Goal: Transaction & Acquisition: Purchase product/service

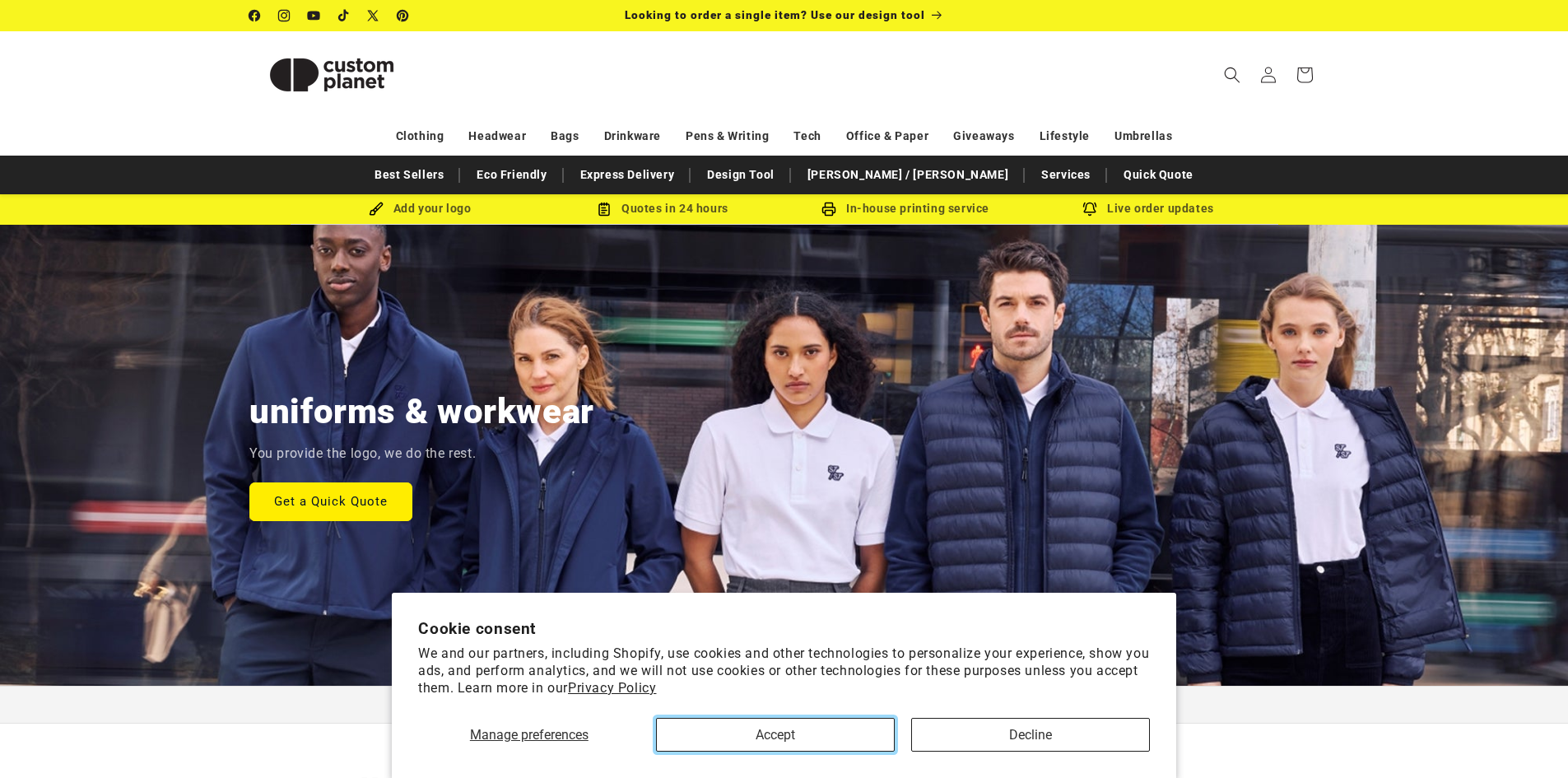
click at [794, 734] on button "Accept" at bounding box center [775, 734] width 239 height 34
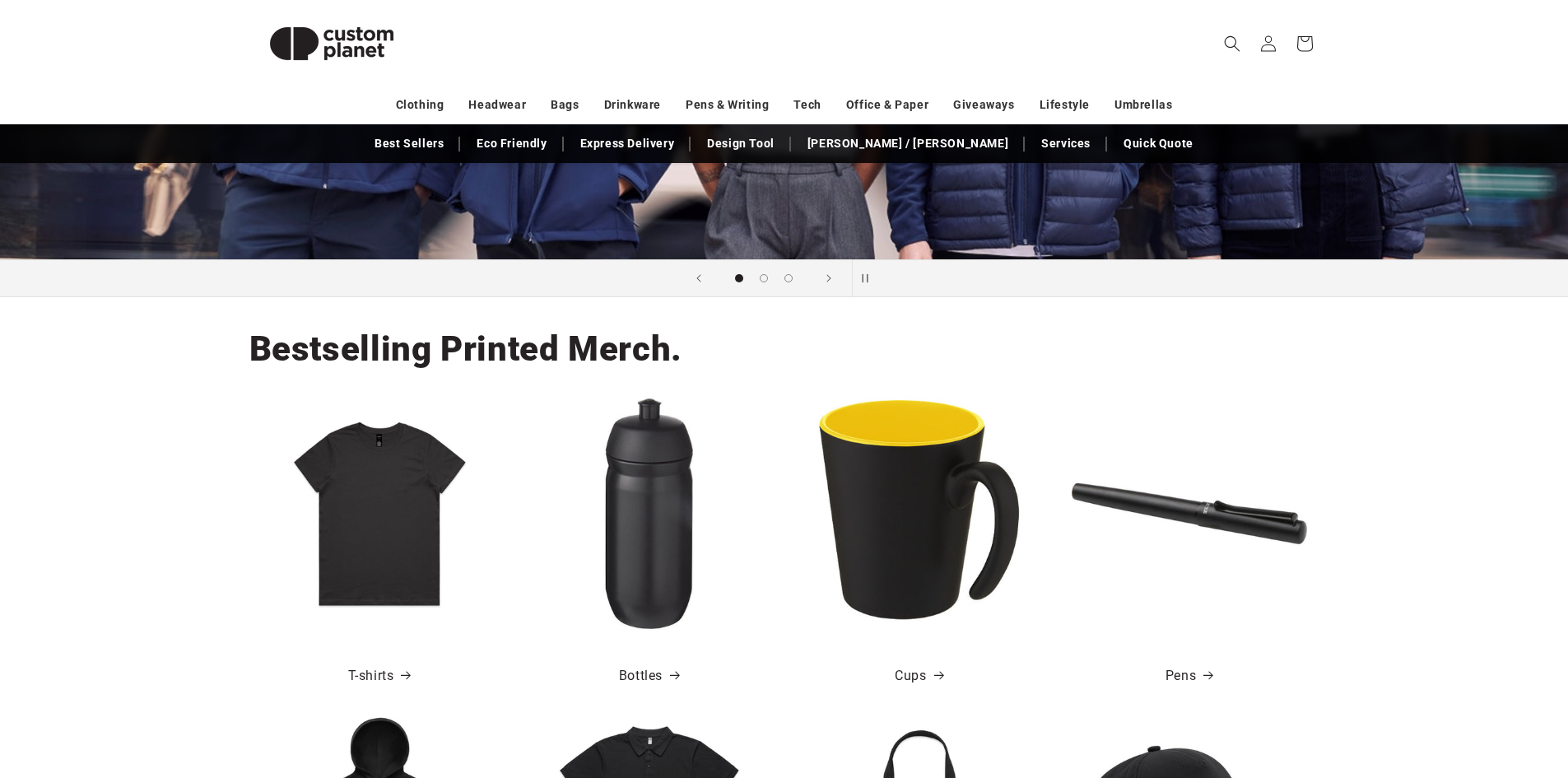
scroll to position [82, 0]
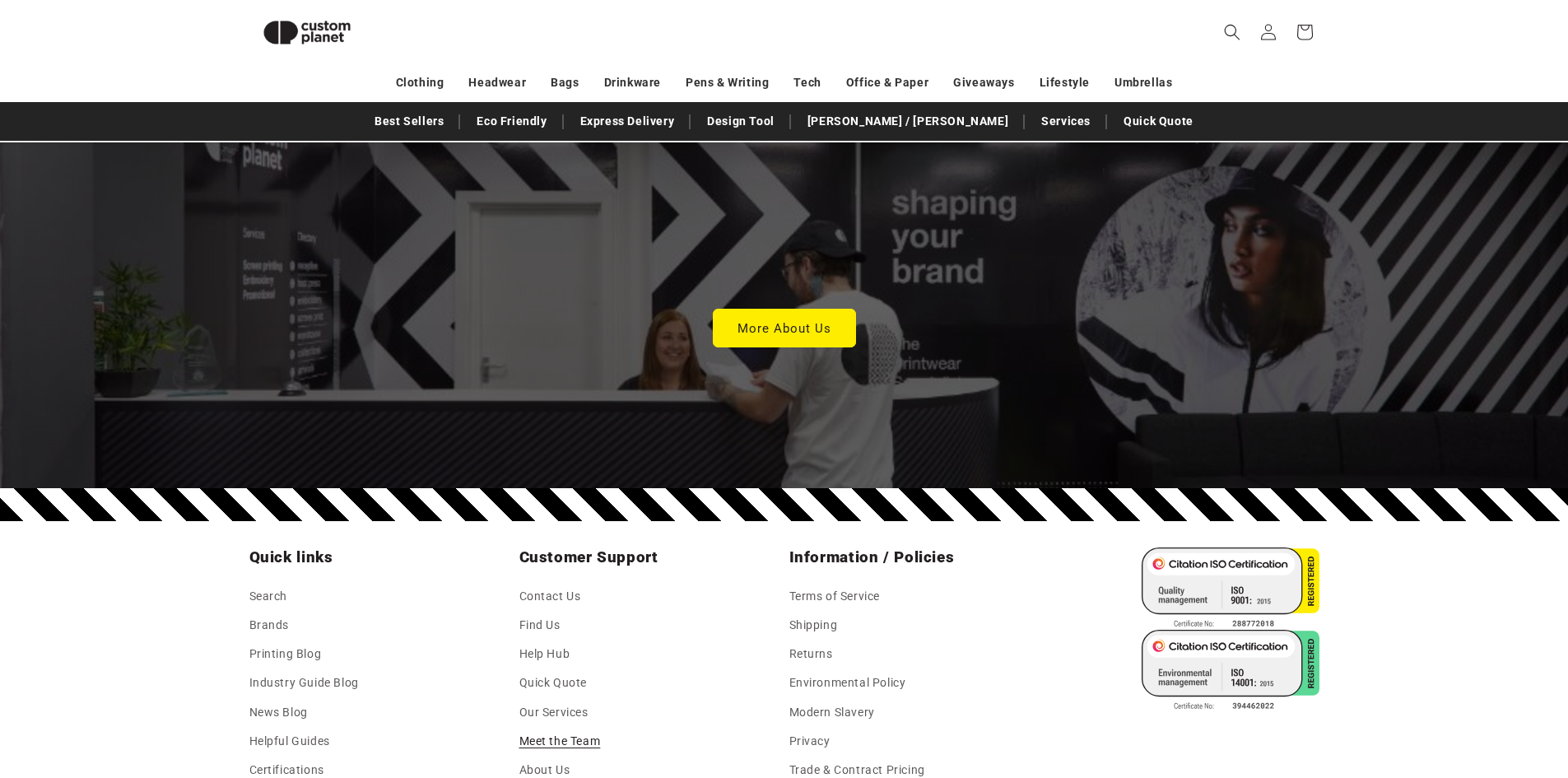
scroll to position [4244, 0]
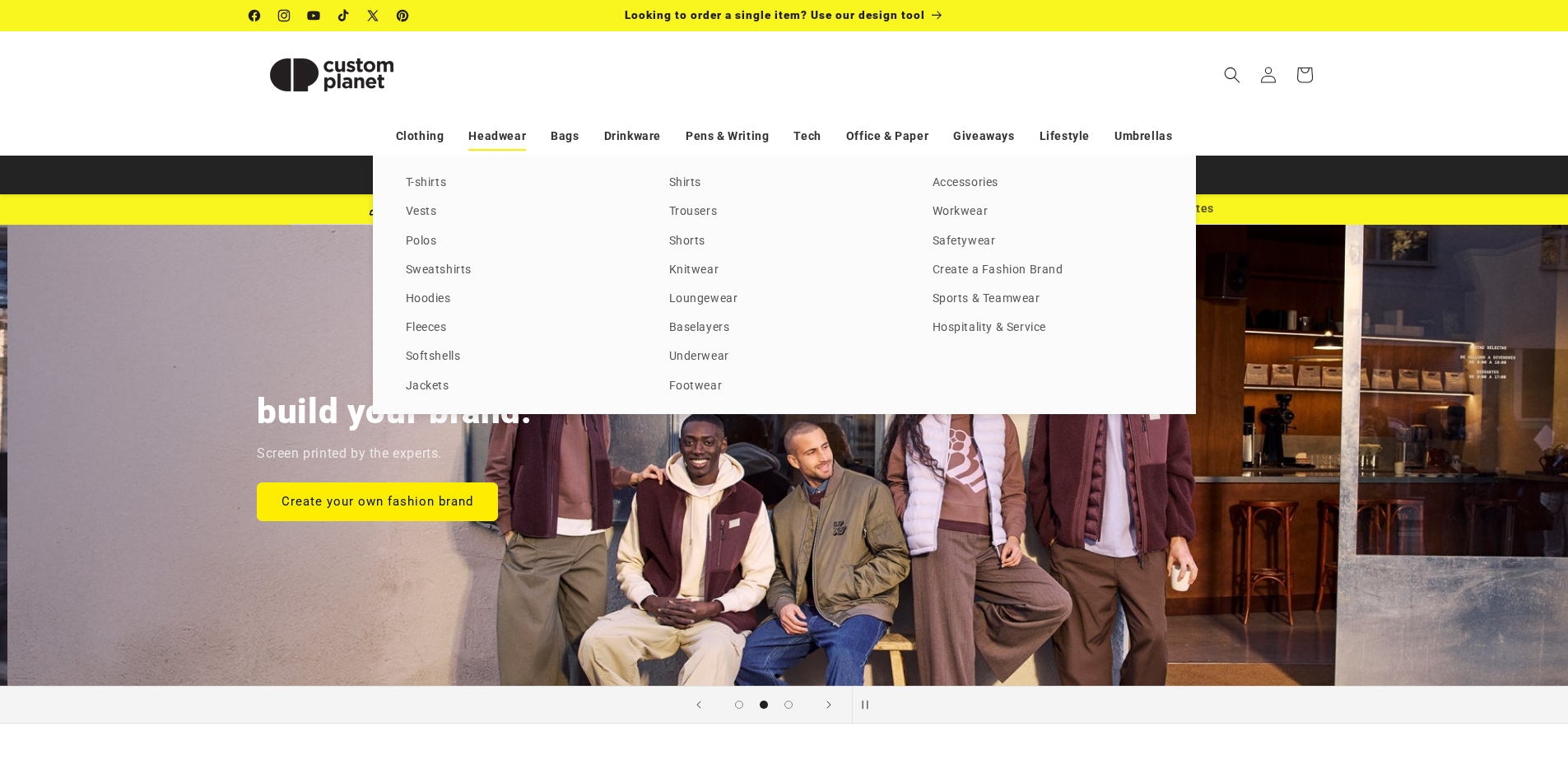
scroll to position [0, 1568]
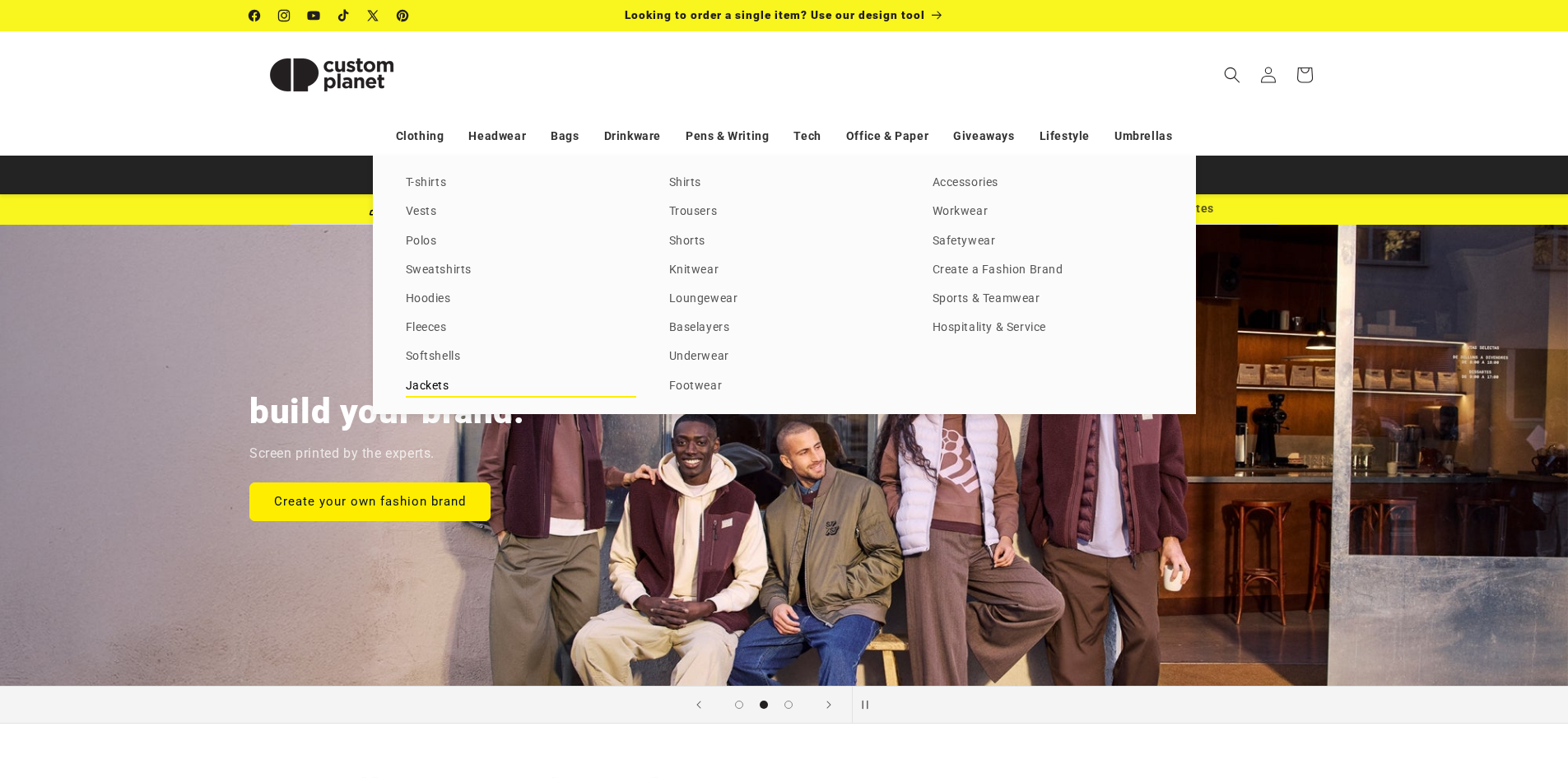
click at [422, 381] on link "Jackets" at bounding box center [521, 386] width 230 height 22
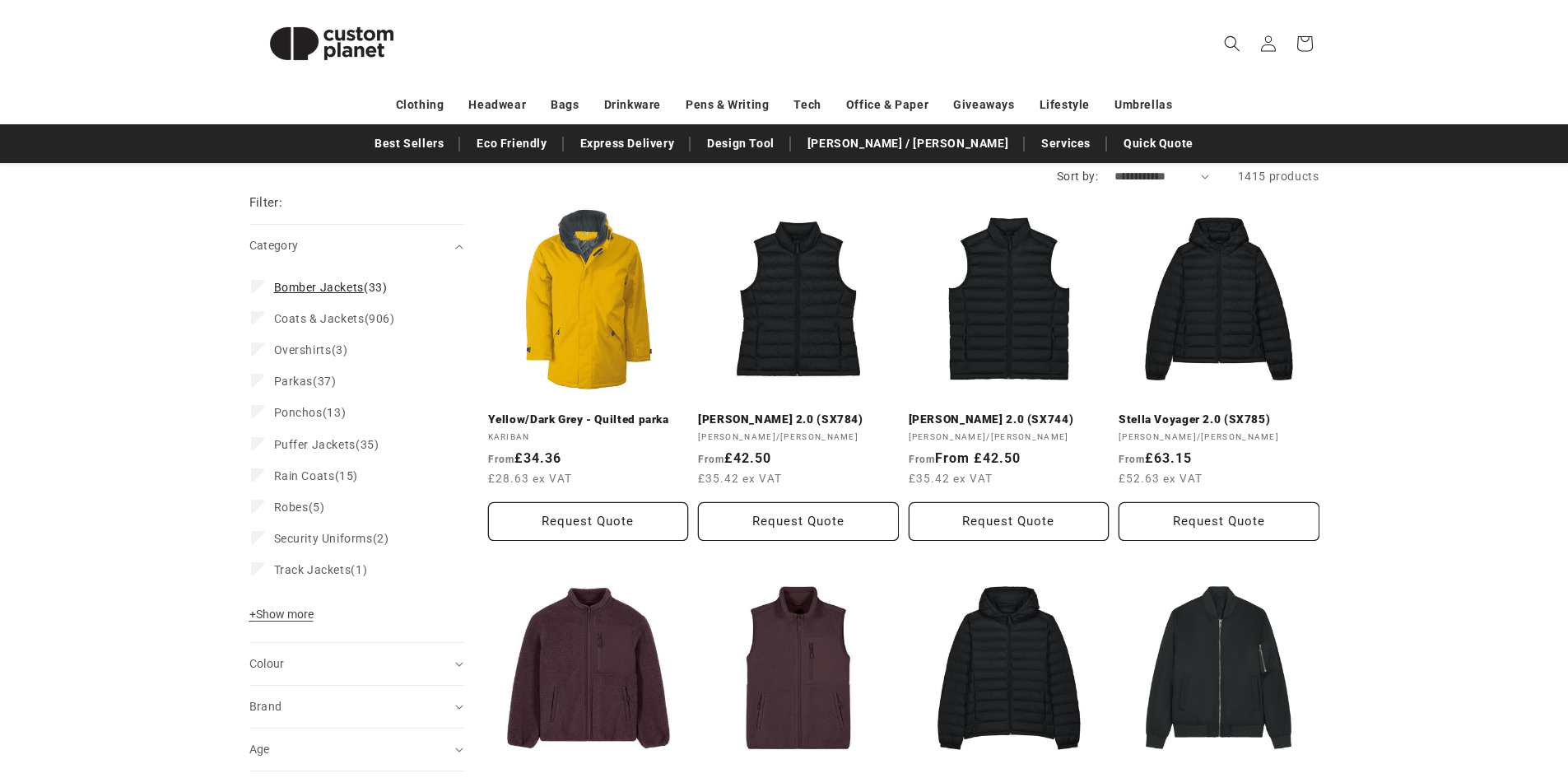
scroll to position [165, 0]
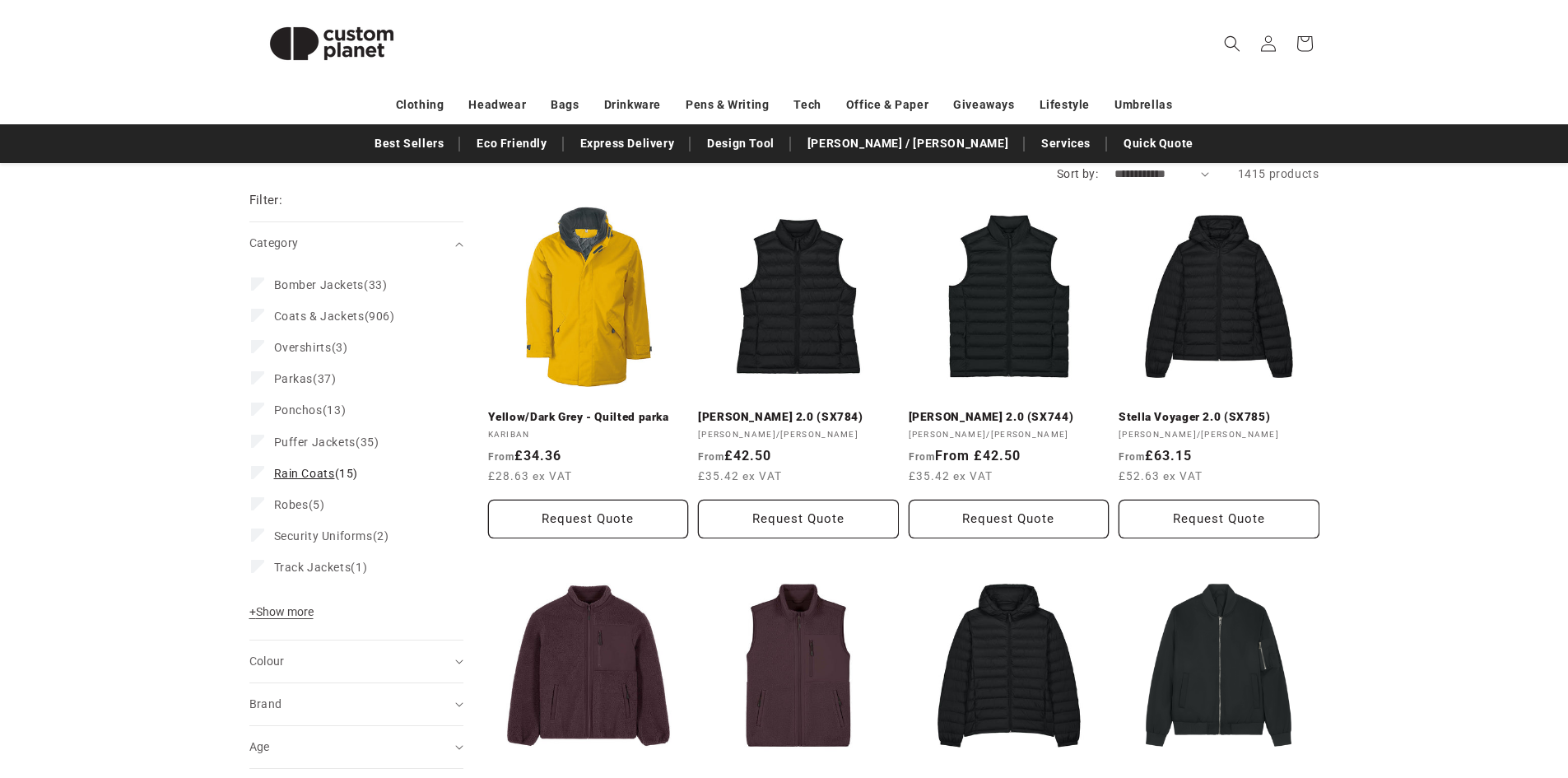
click at [325, 467] on span "Rain Coats" at bounding box center [304, 473] width 61 height 13
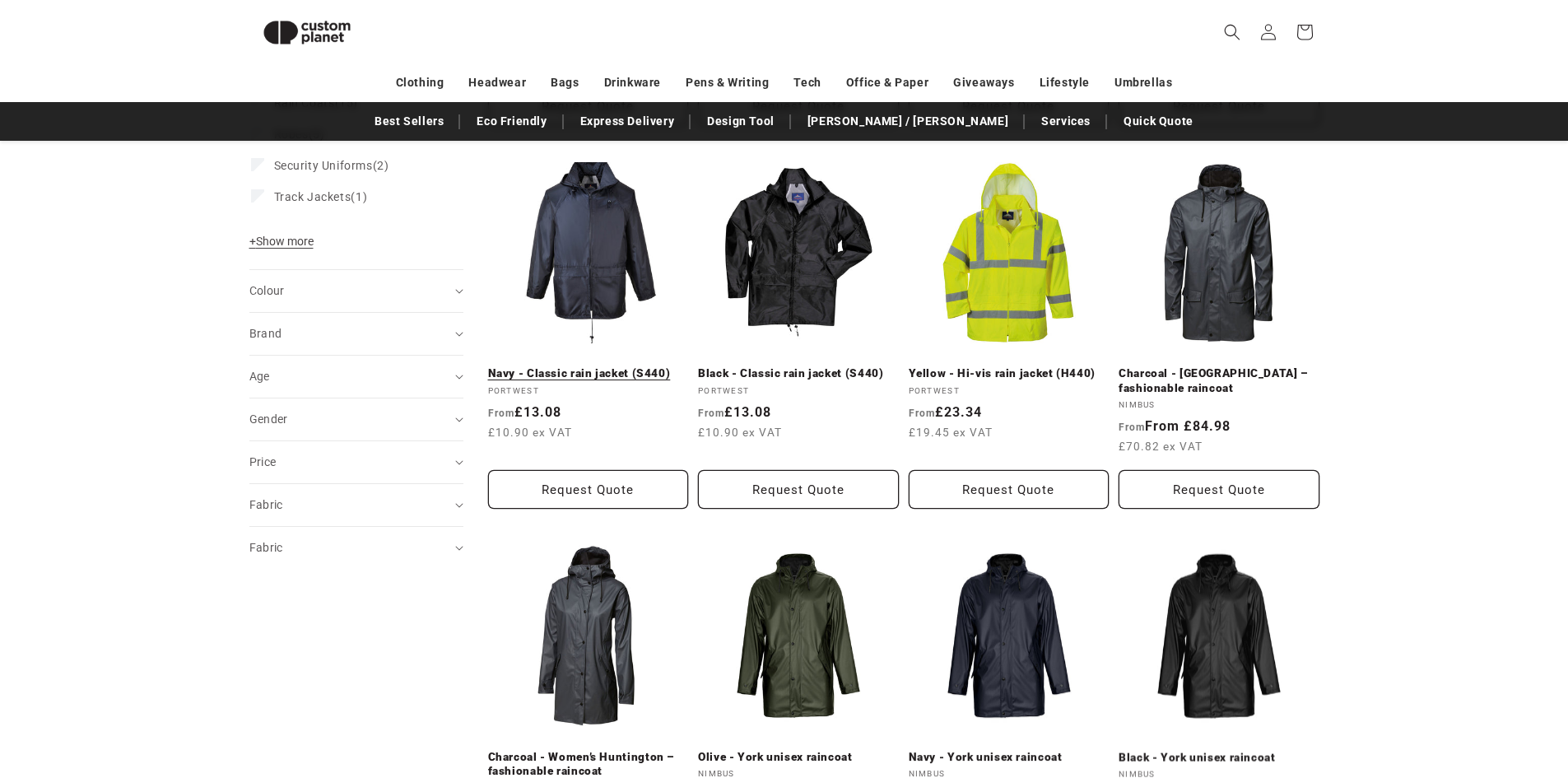
scroll to position [473, 0]
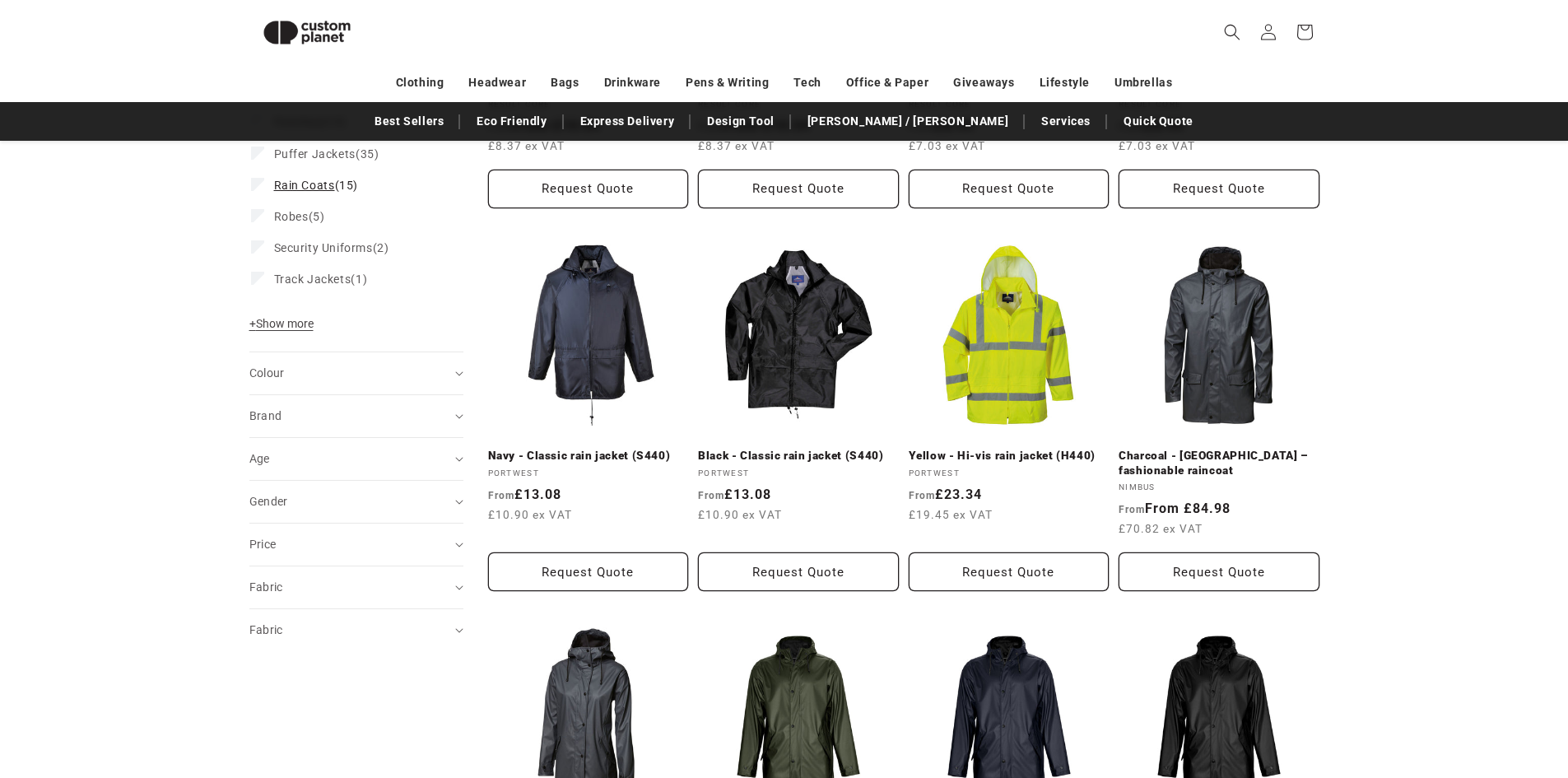
click at [271, 178] on label "Rain Coats (15) Rain Coats (15 products)" at bounding box center [351, 186] width 200 height 32
click at [266, 325] on span "+ Show more" at bounding box center [281, 323] width 64 height 13
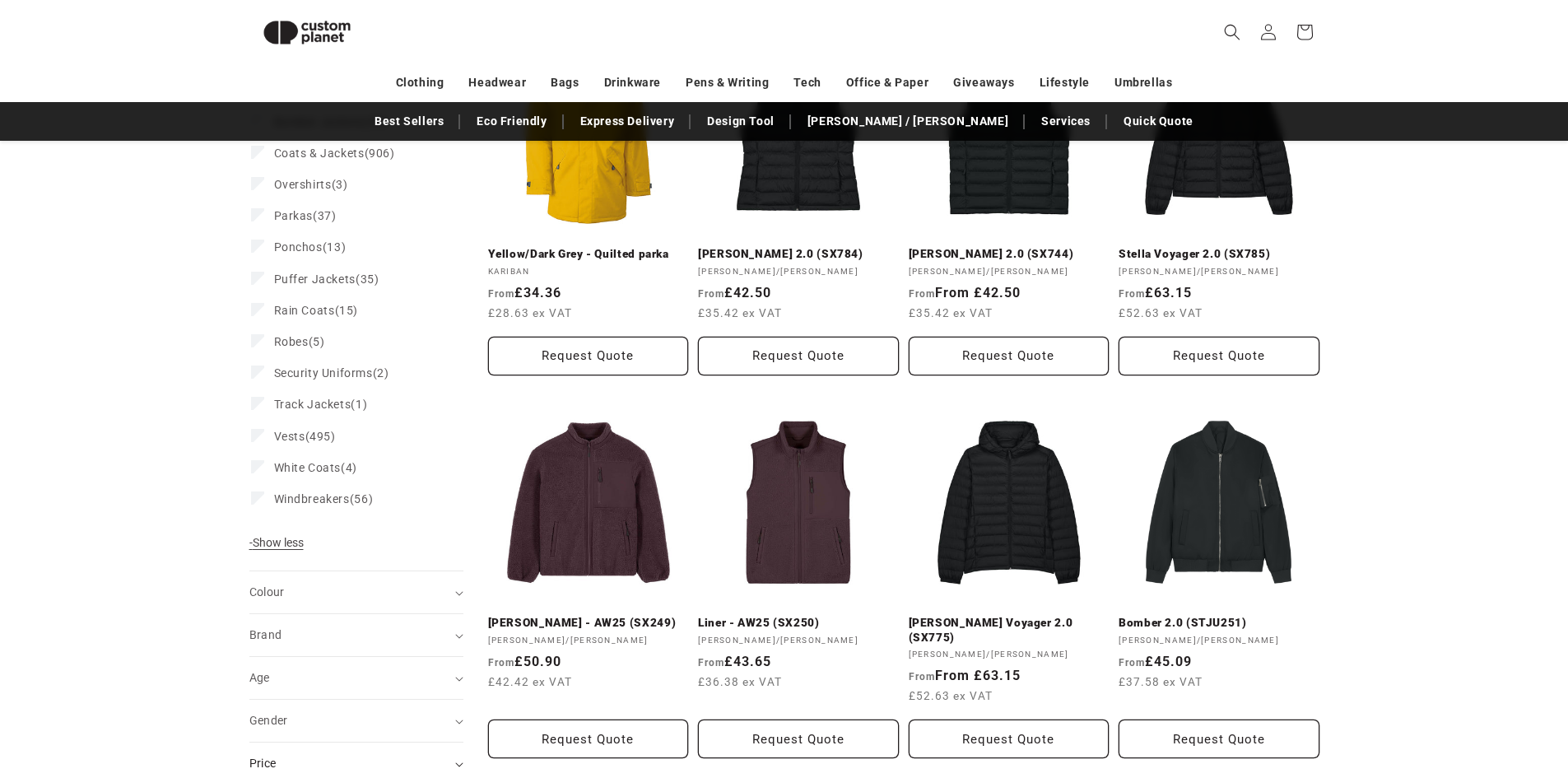
scroll to position [308, 0]
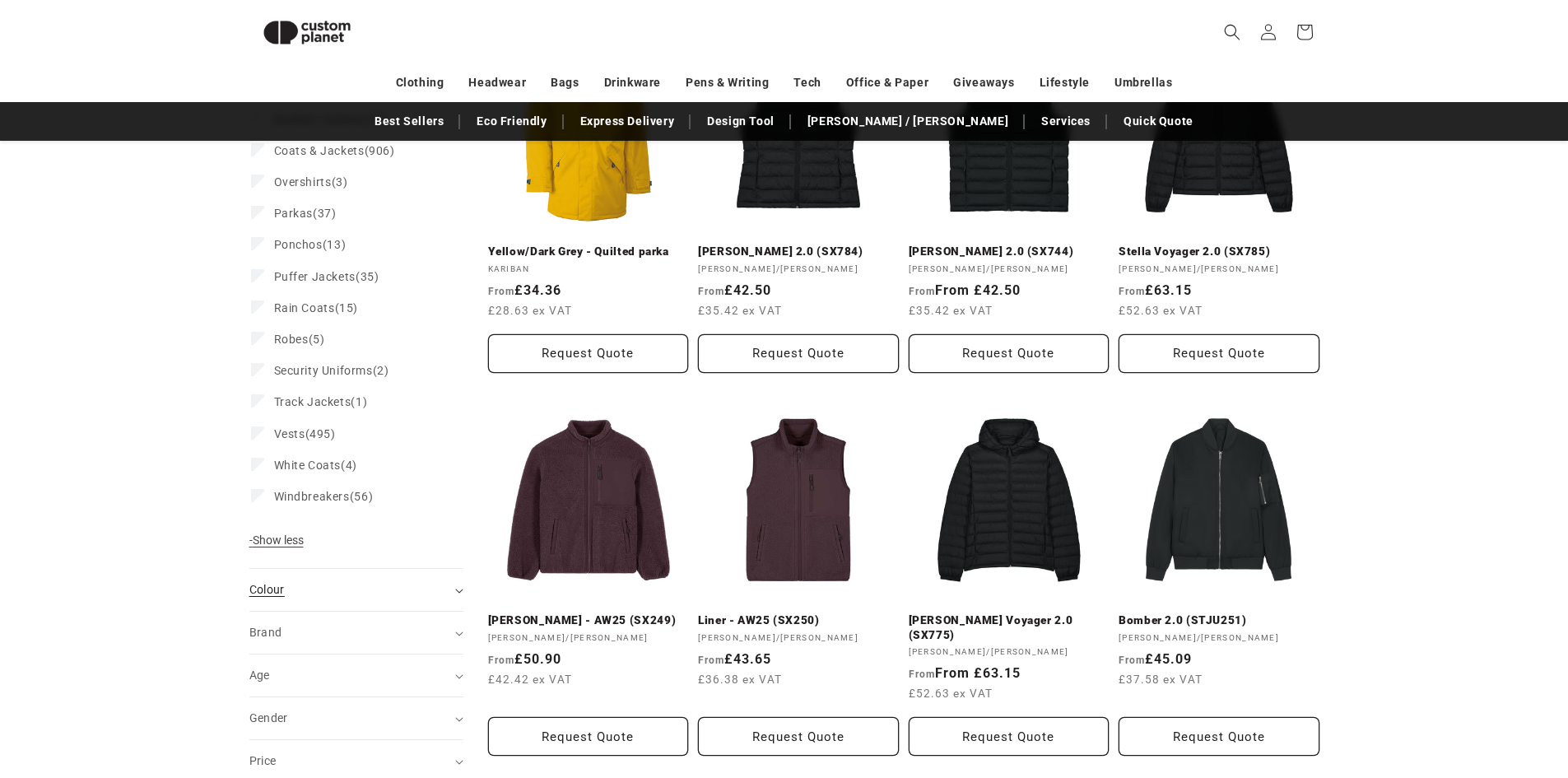
click at [449, 601] on summary "Colour (0)" at bounding box center [356, 590] width 214 height 42
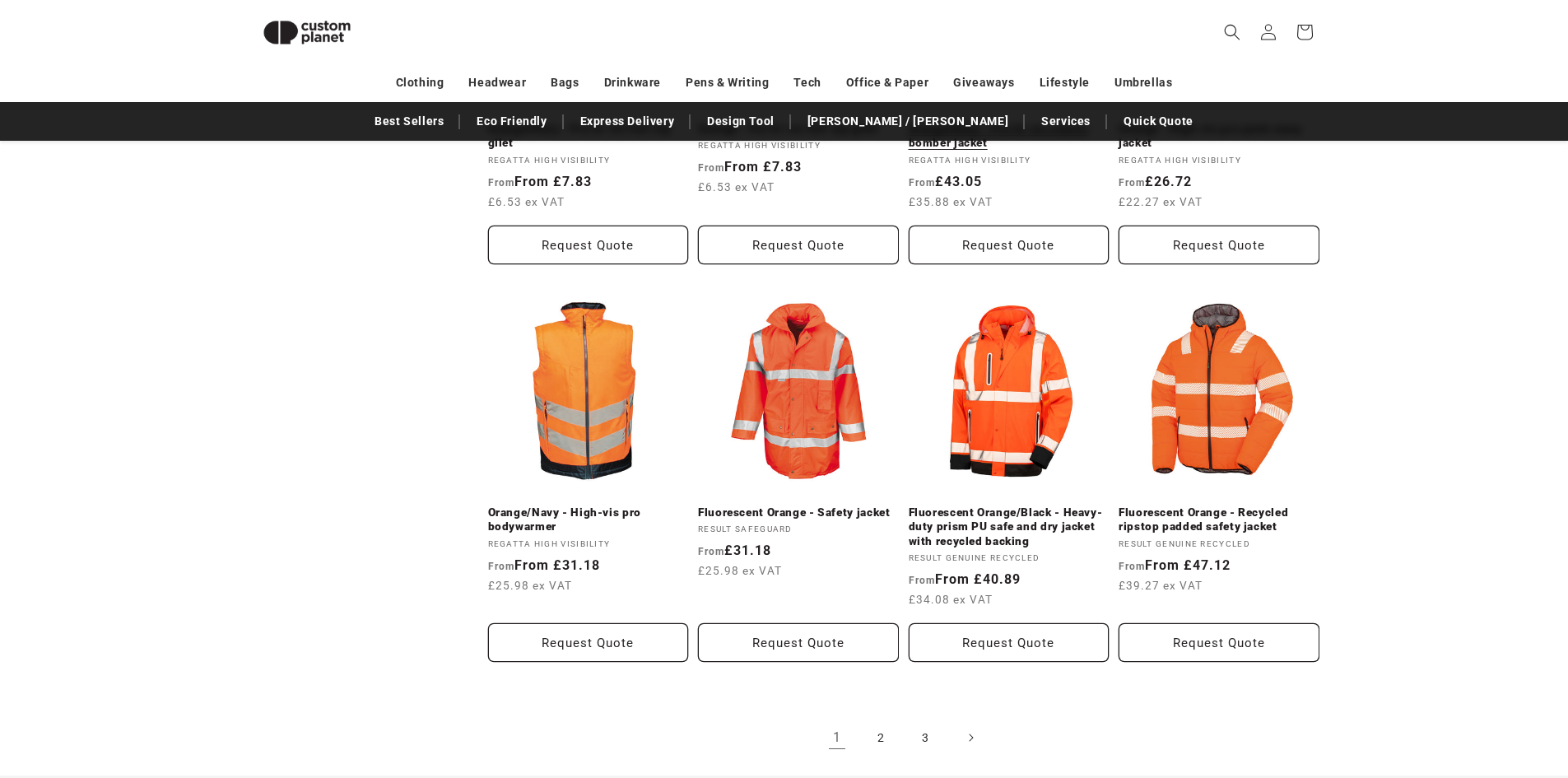
scroll to position [1213, 0]
